Goal: Task Accomplishment & Management: Use online tool/utility

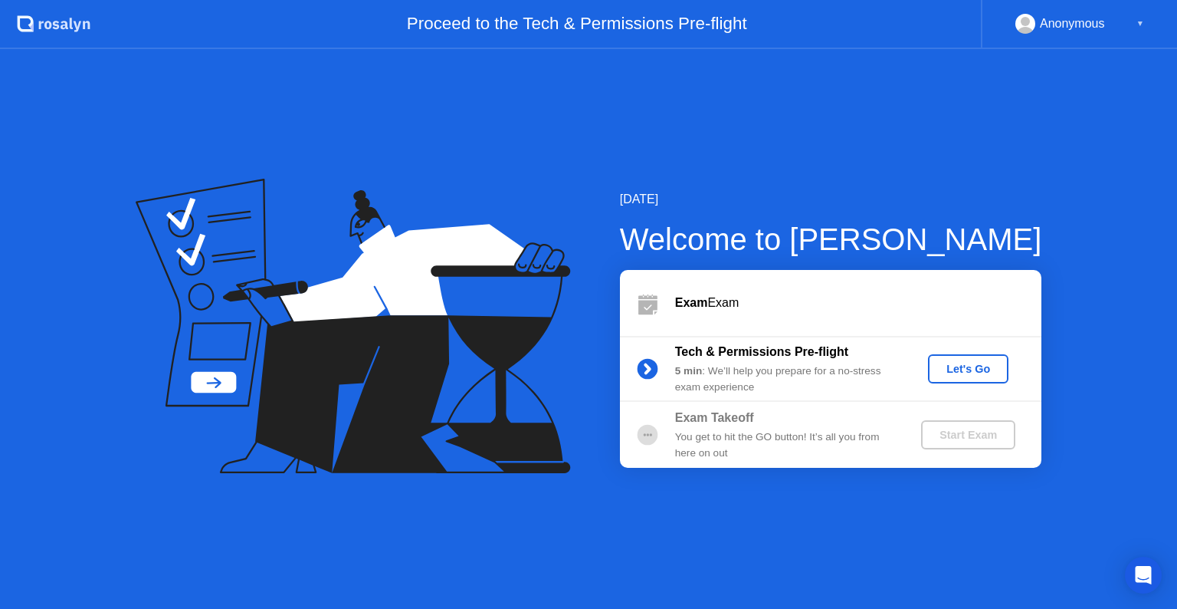
click at [952, 367] on div "Let's Go" at bounding box center [968, 369] width 68 height 12
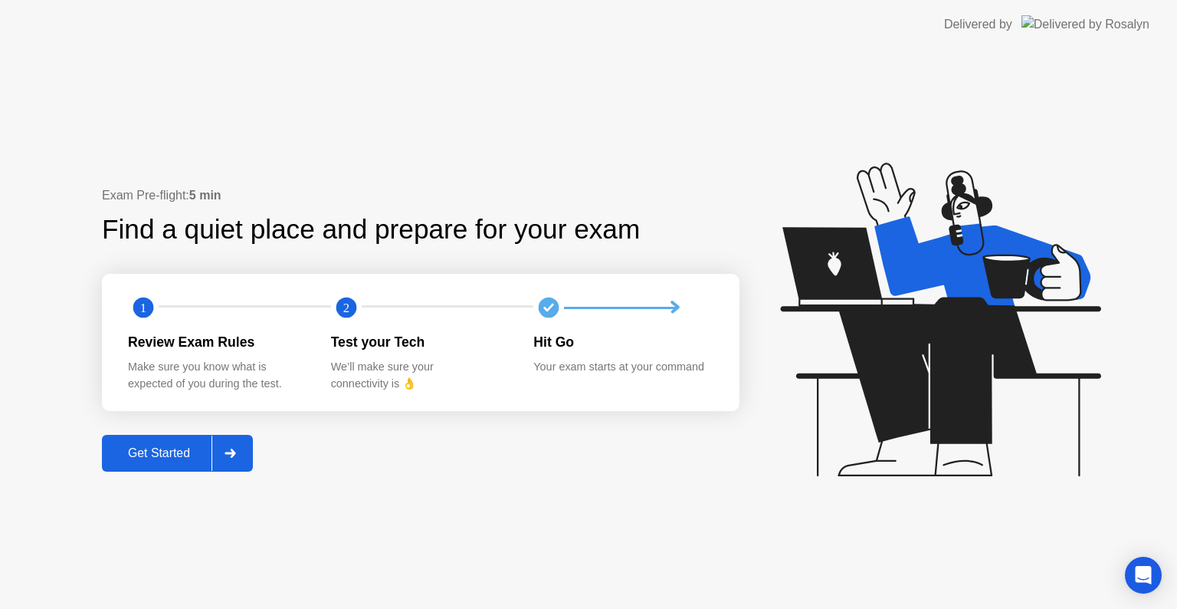
click at [170, 438] on button "Get Started" at bounding box center [177, 453] width 151 height 37
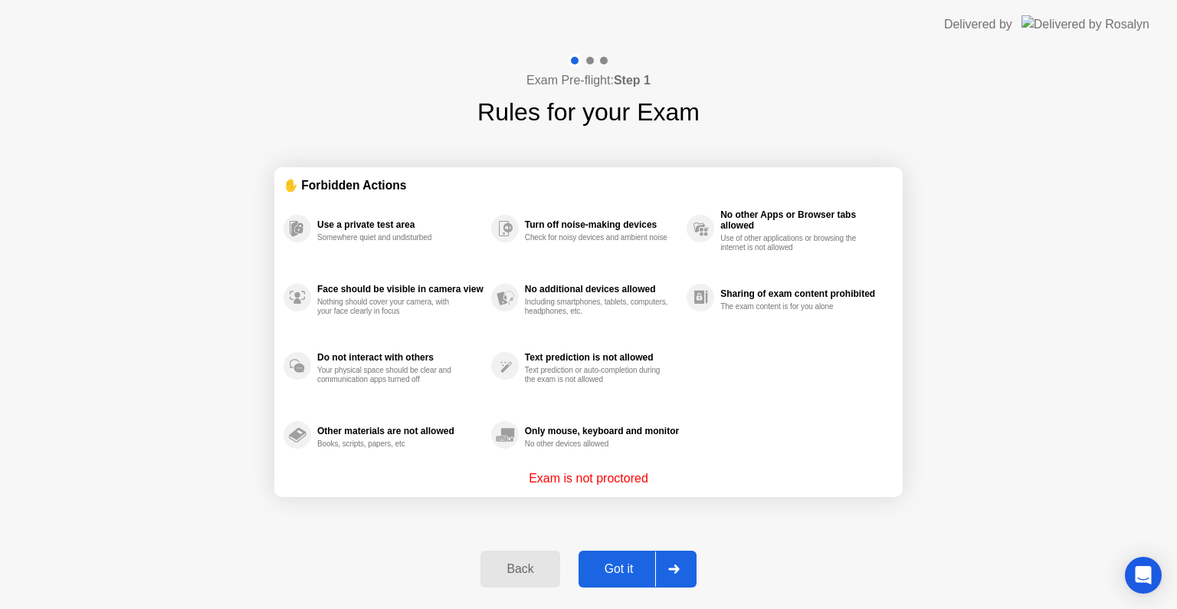
click at [619, 562] on div "Got it" at bounding box center [619, 569] width 72 height 14
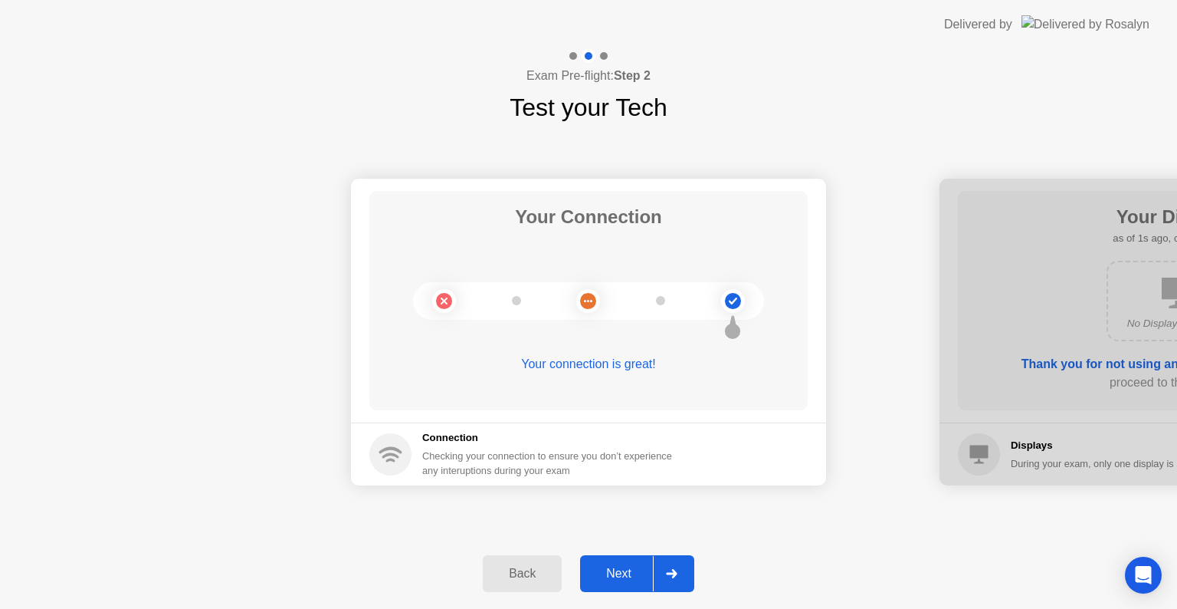
click at [619, 578] on div "Next" at bounding box center [619, 574] width 68 height 14
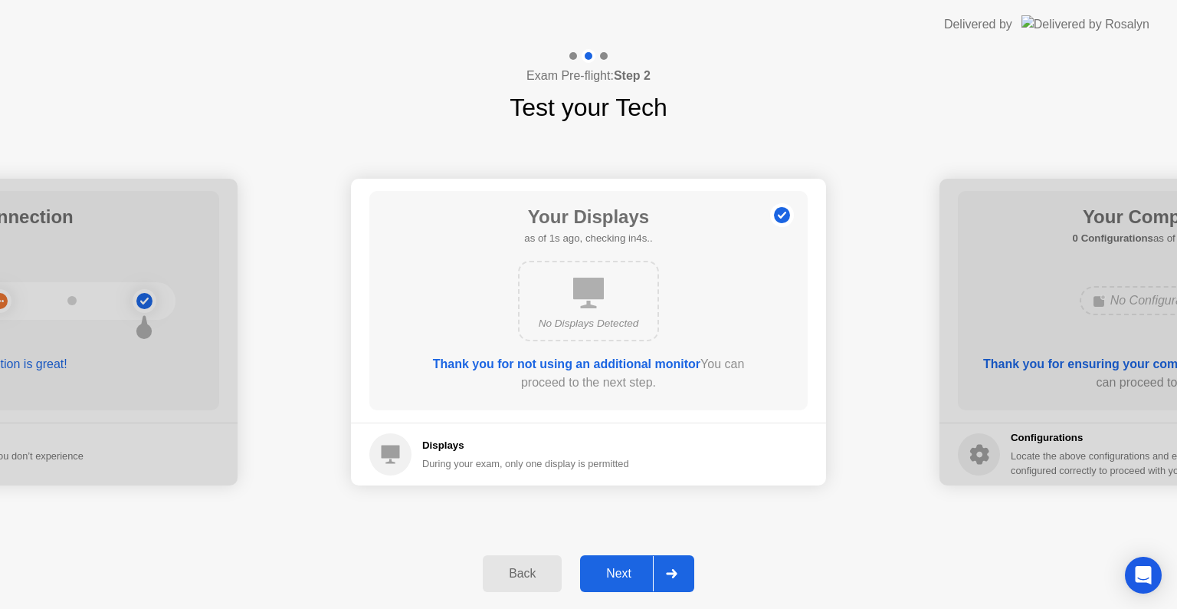
click at [619, 578] on div "Next" at bounding box center [619, 574] width 68 height 14
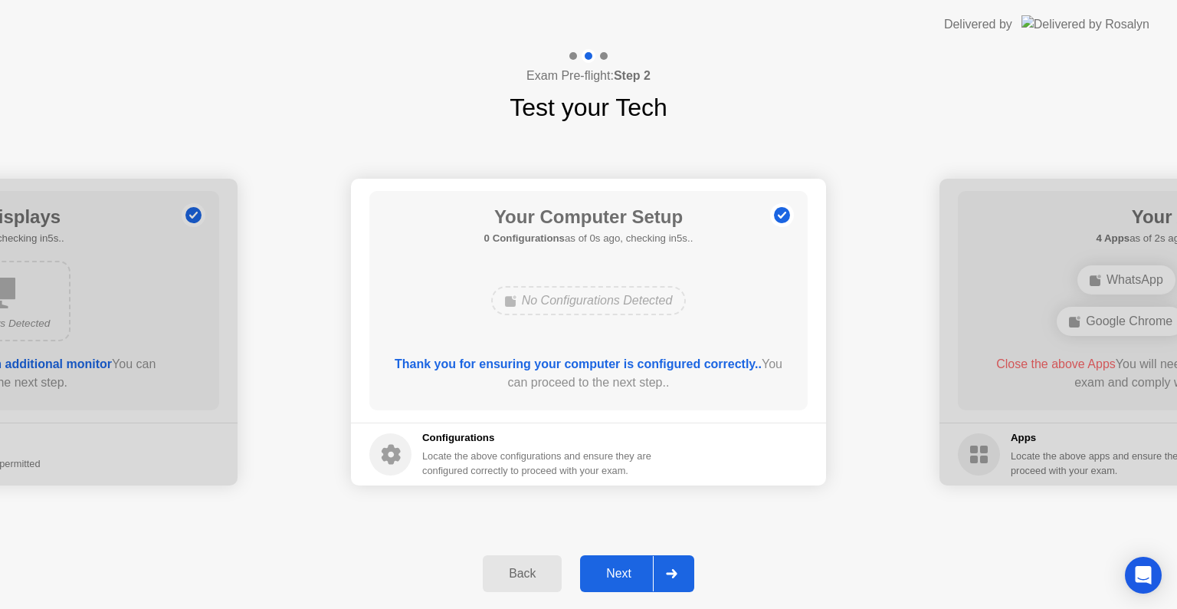
click at [619, 578] on div "Next" at bounding box center [619, 574] width 68 height 14
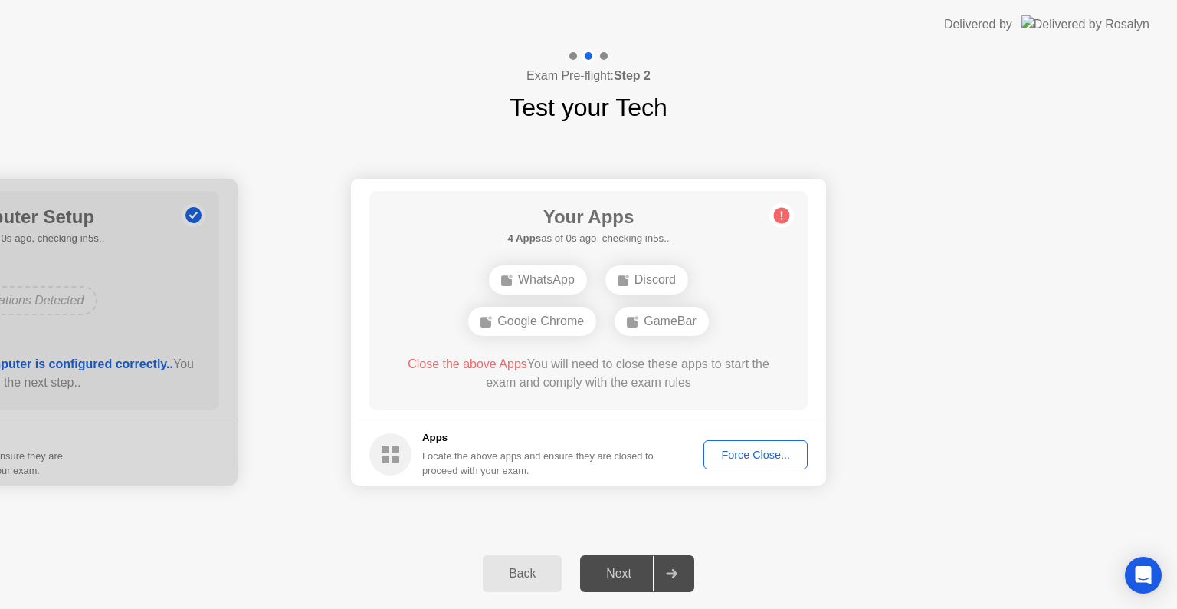
click at [726, 463] on button "Force Close..." at bounding box center [756, 454] width 104 height 29
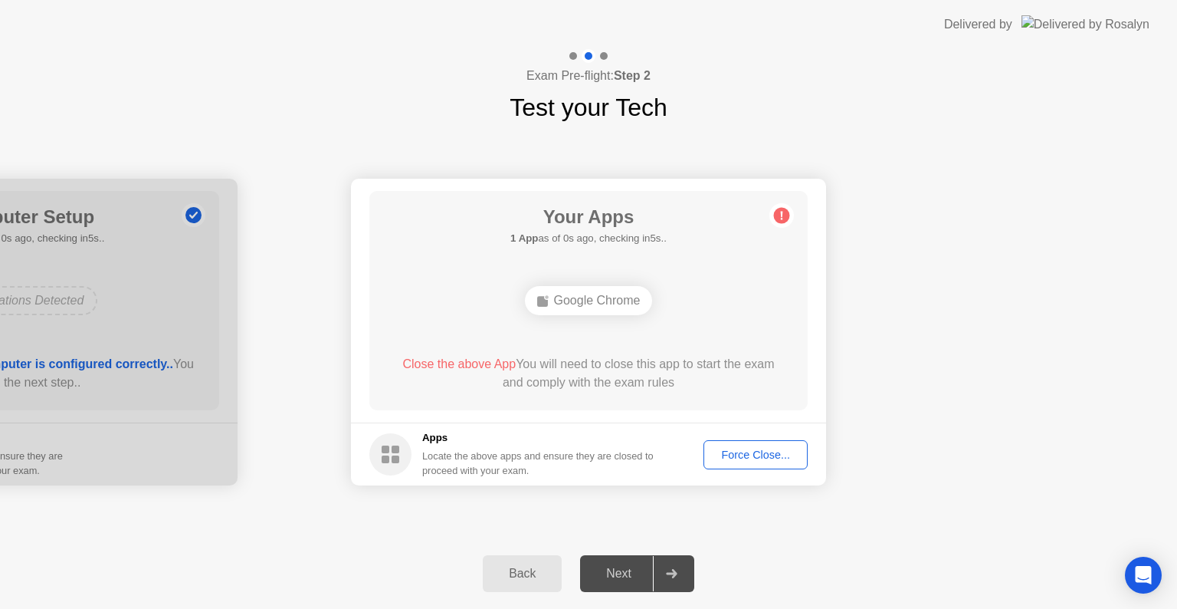
click at [728, 460] on div "Force Close..." at bounding box center [756, 454] width 94 height 12
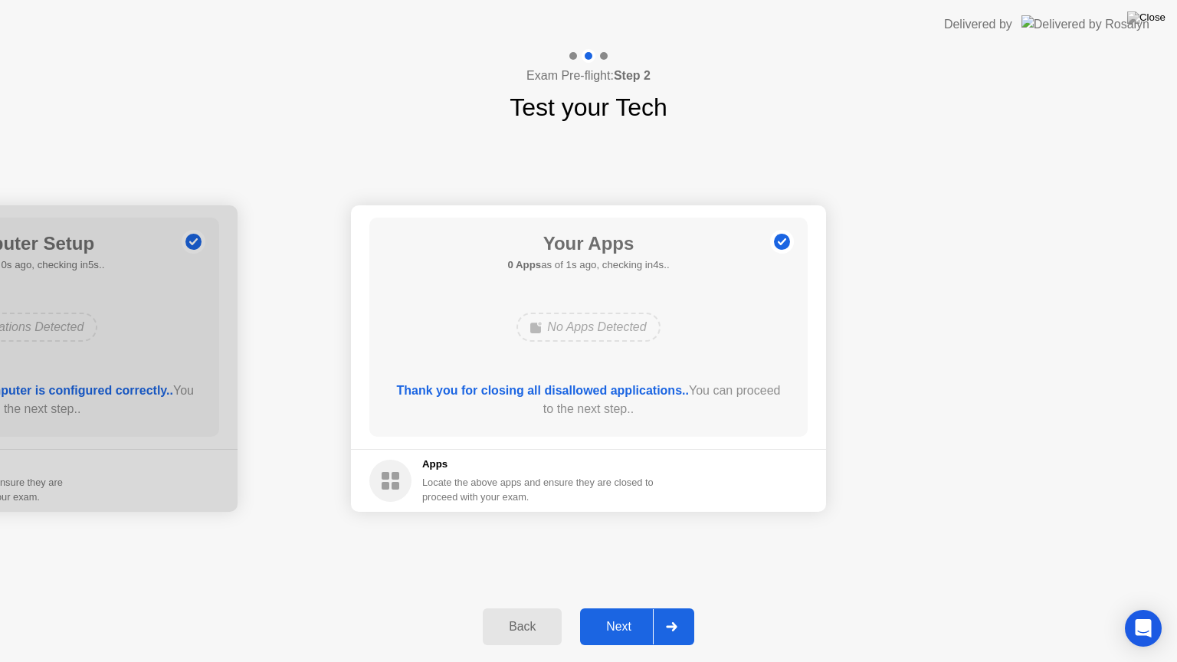
click at [622, 608] on div "Next" at bounding box center [619, 627] width 68 height 14
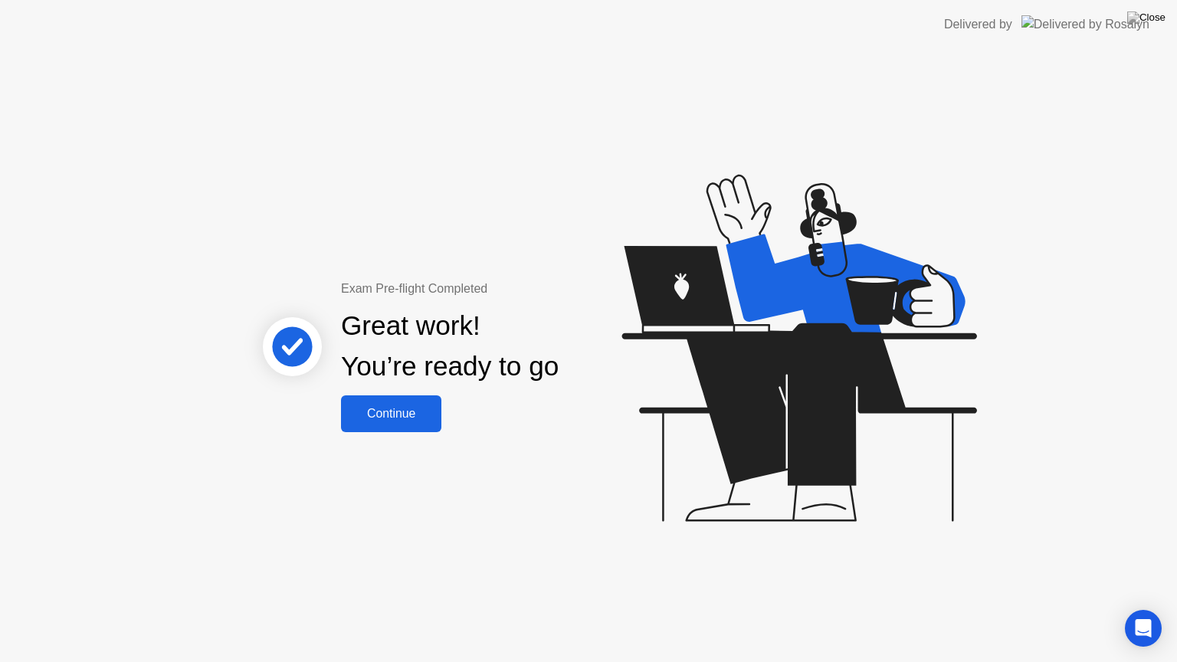
click at [397, 414] on div "Continue" at bounding box center [391, 414] width 91 height 14
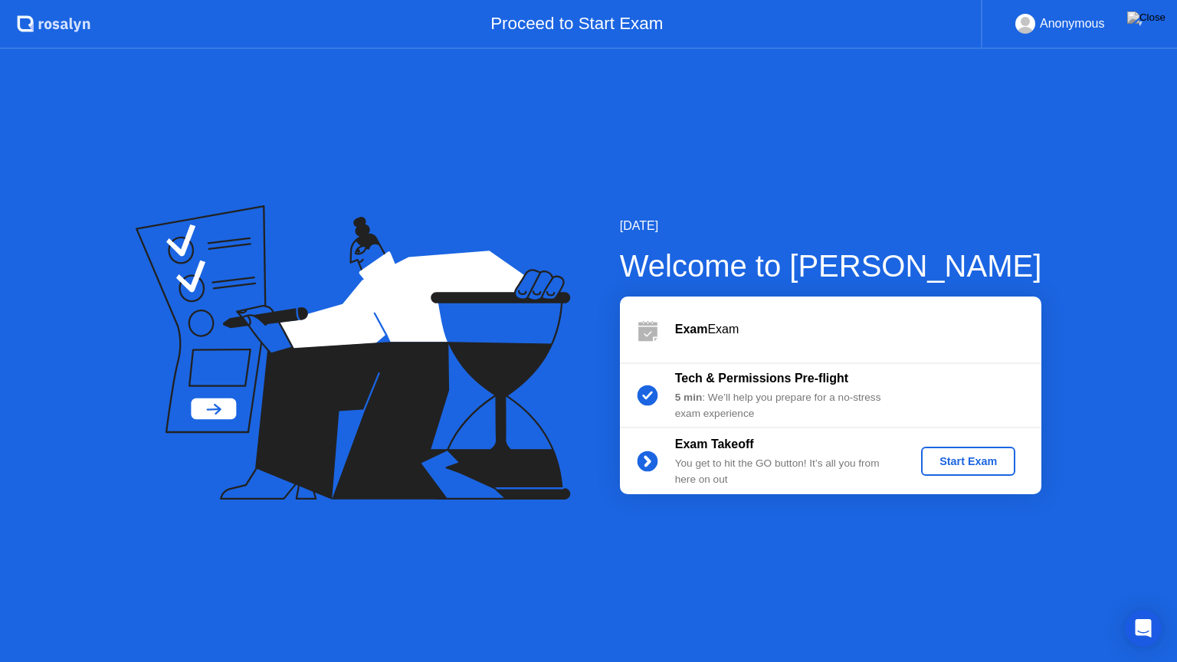
click at [966, 463] on div "Start Exam" at bounding box center [969, 461] width 82 height 12
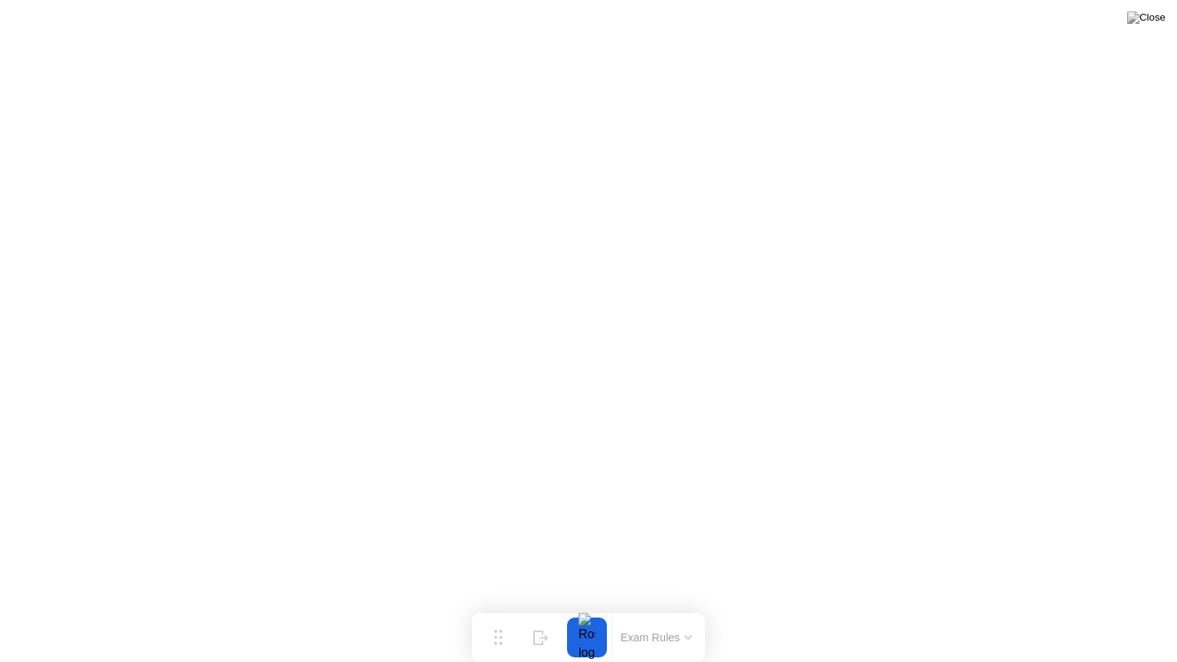
click at [656, 608] on button "Exam Rules" at bounding box center [656, 638] width 81 height 14
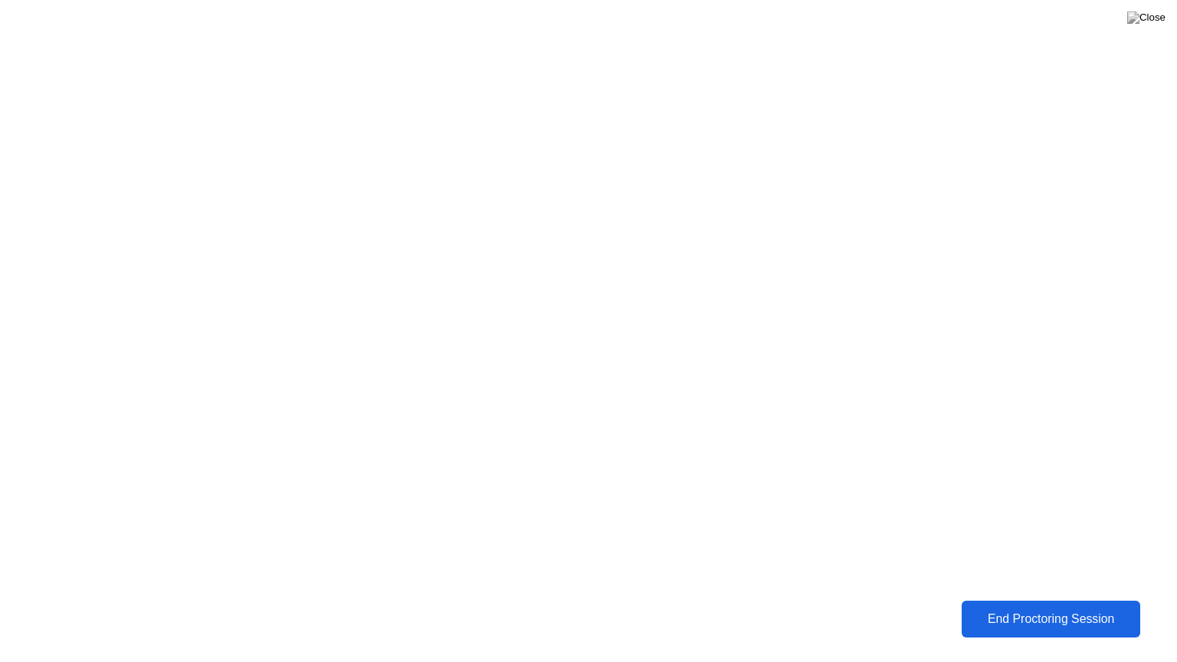
click at [971, 608] on div "End Proctoring Session" at bounding box center [1051, 619] width 180 height 15
